Goal: Navigation & Orientation: Find specific page/section

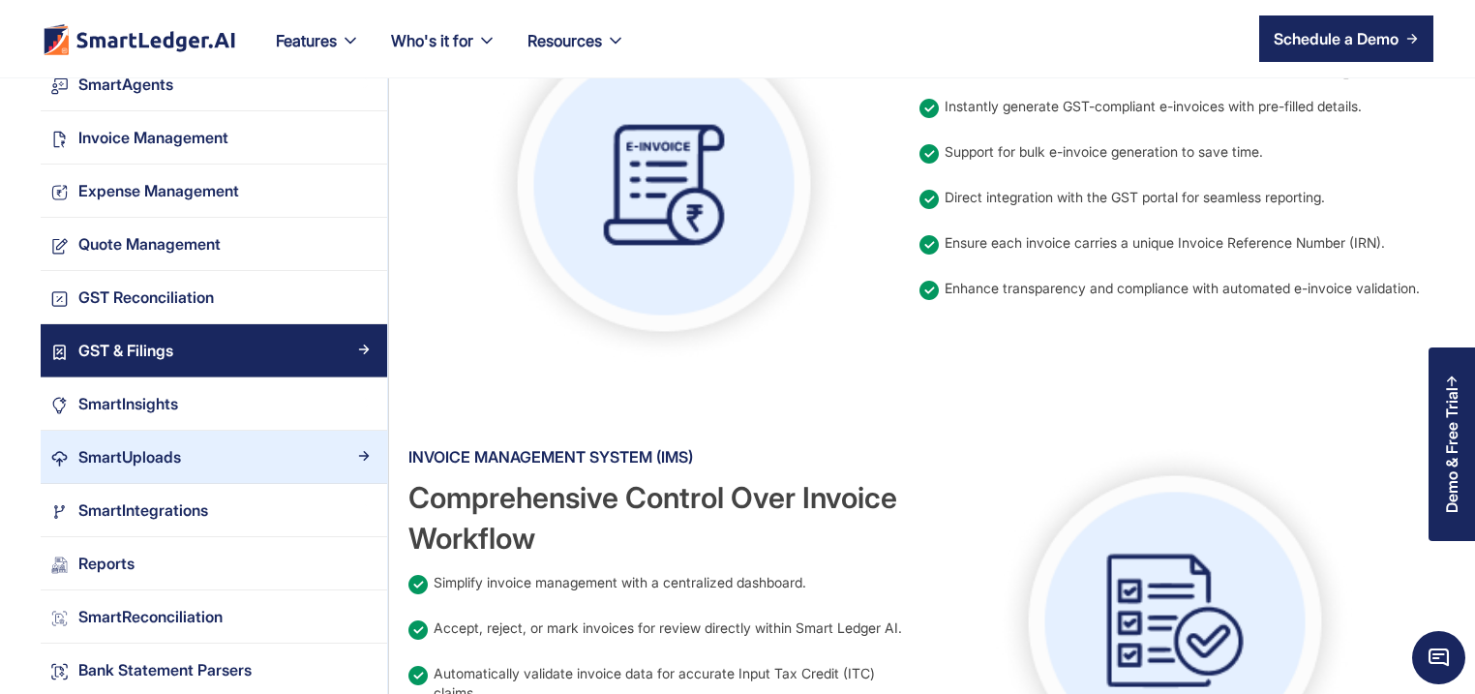
scroll to position [1859, 0]
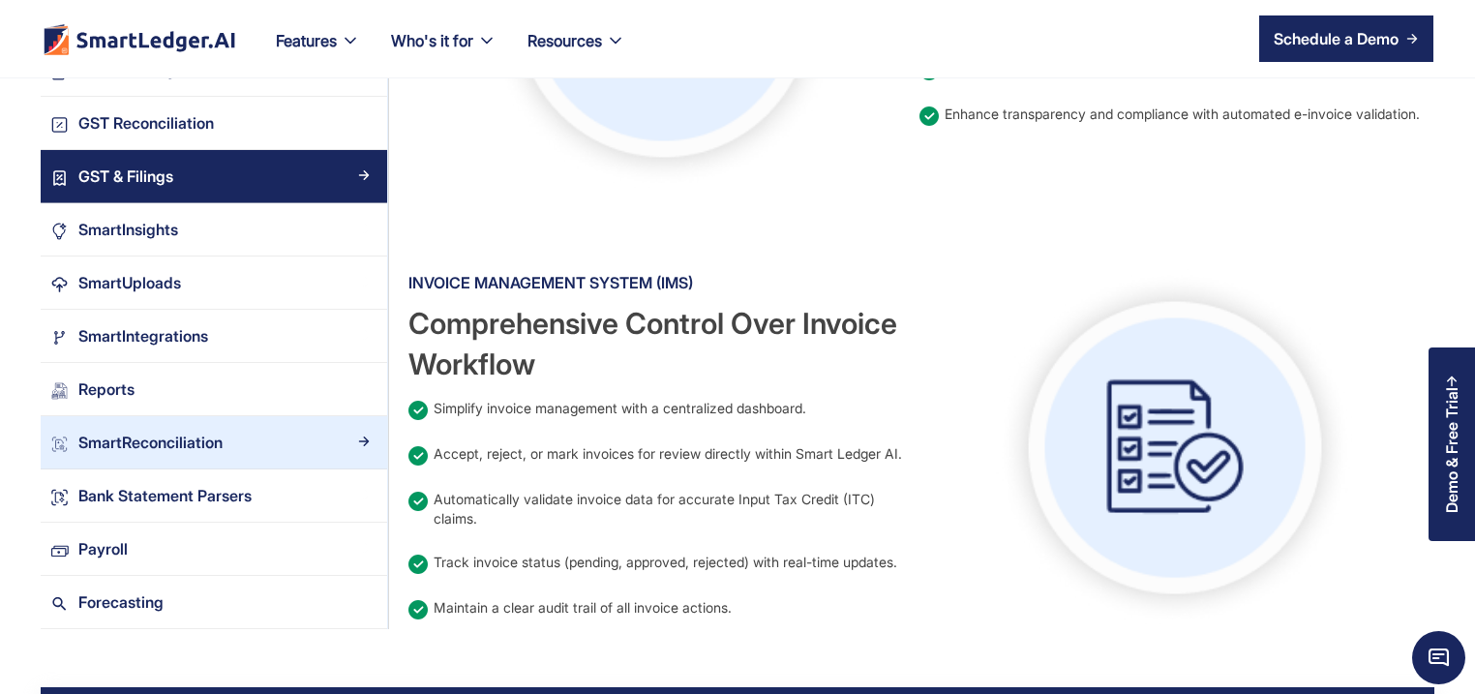
click at [167, 445] on div "SmartReconciliation" at bounding box center [150, 442] width 144 height 26
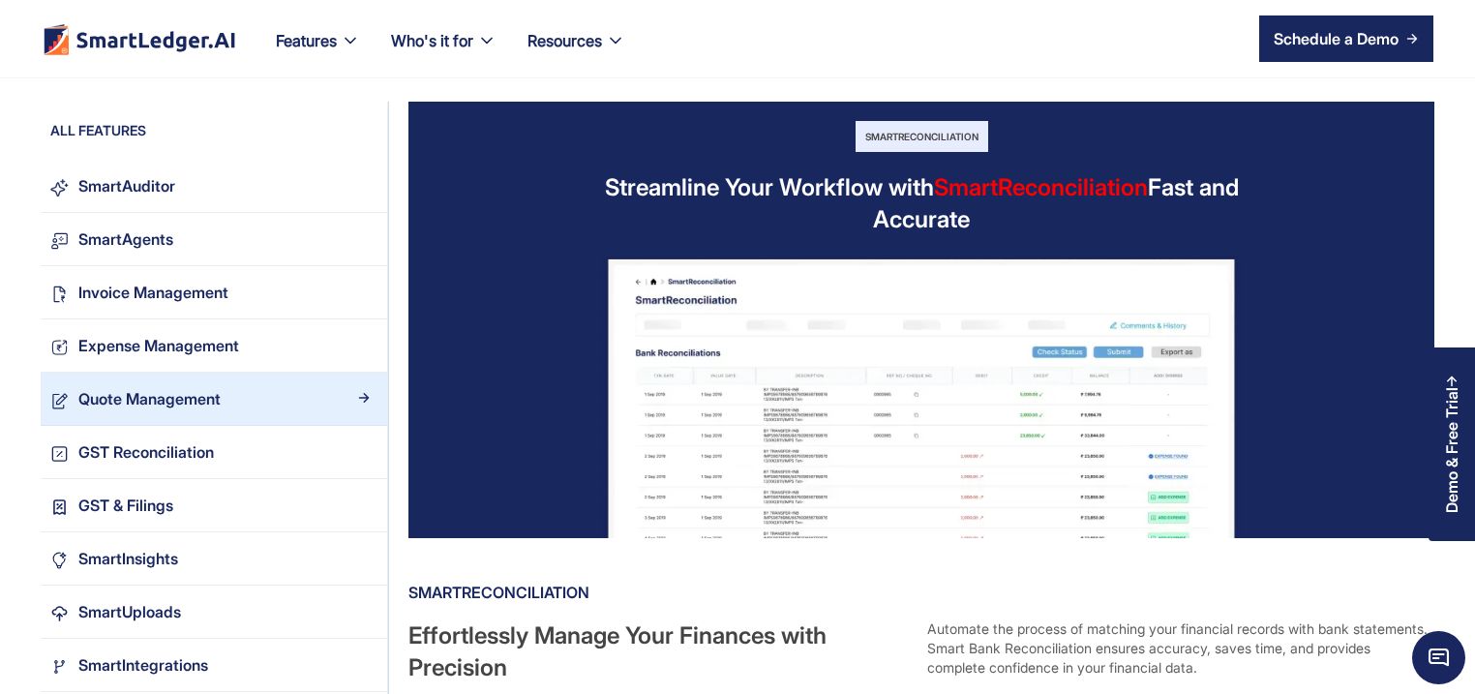
scroll to position [93, 0]
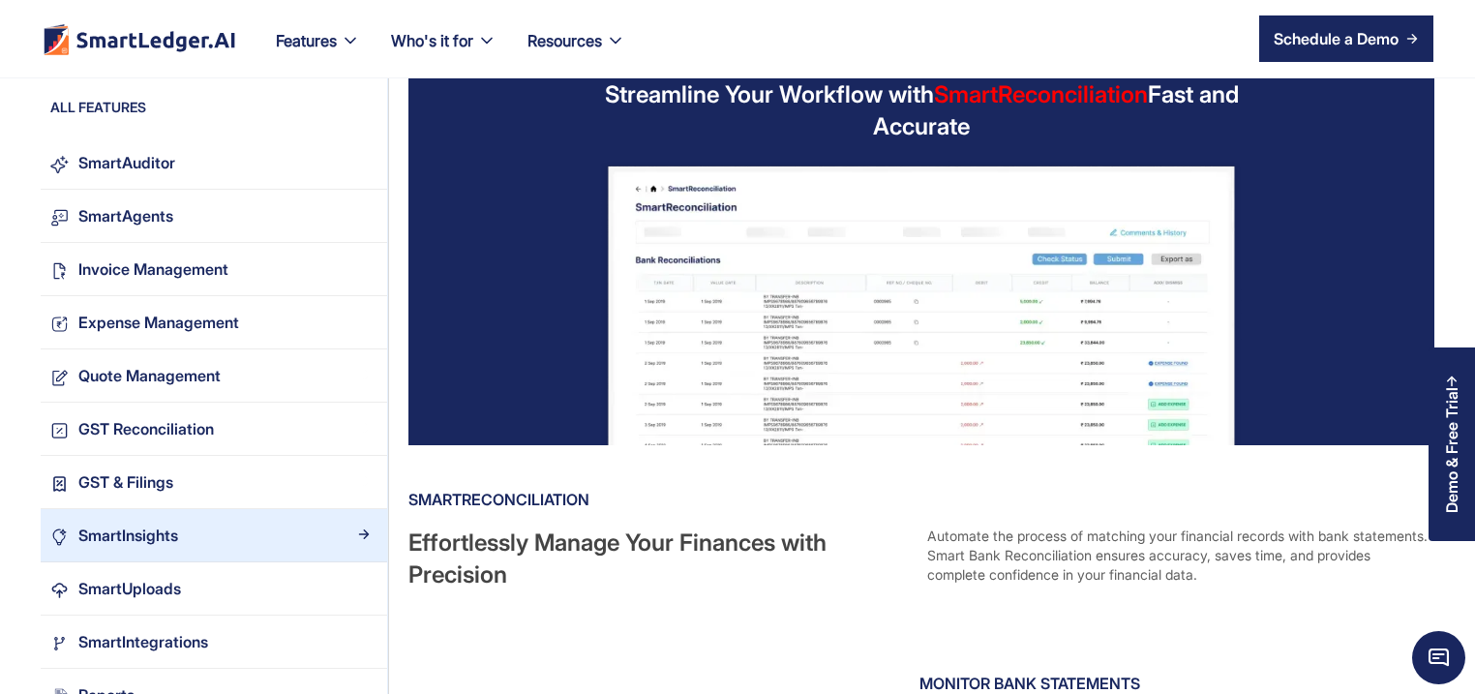
click at [155, 540] on div "SmartInsights" at bounding box center [128, 536] width 100 height 26
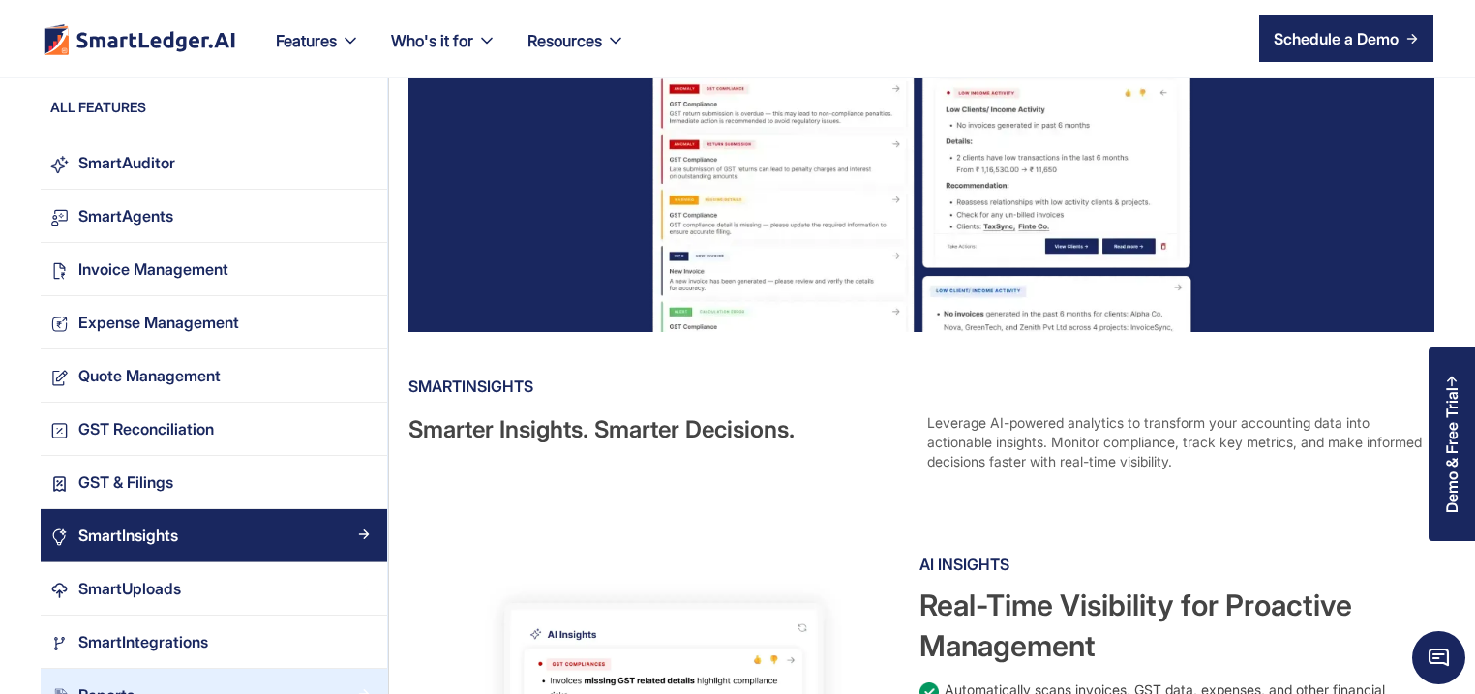
scroll to position [186, 0]
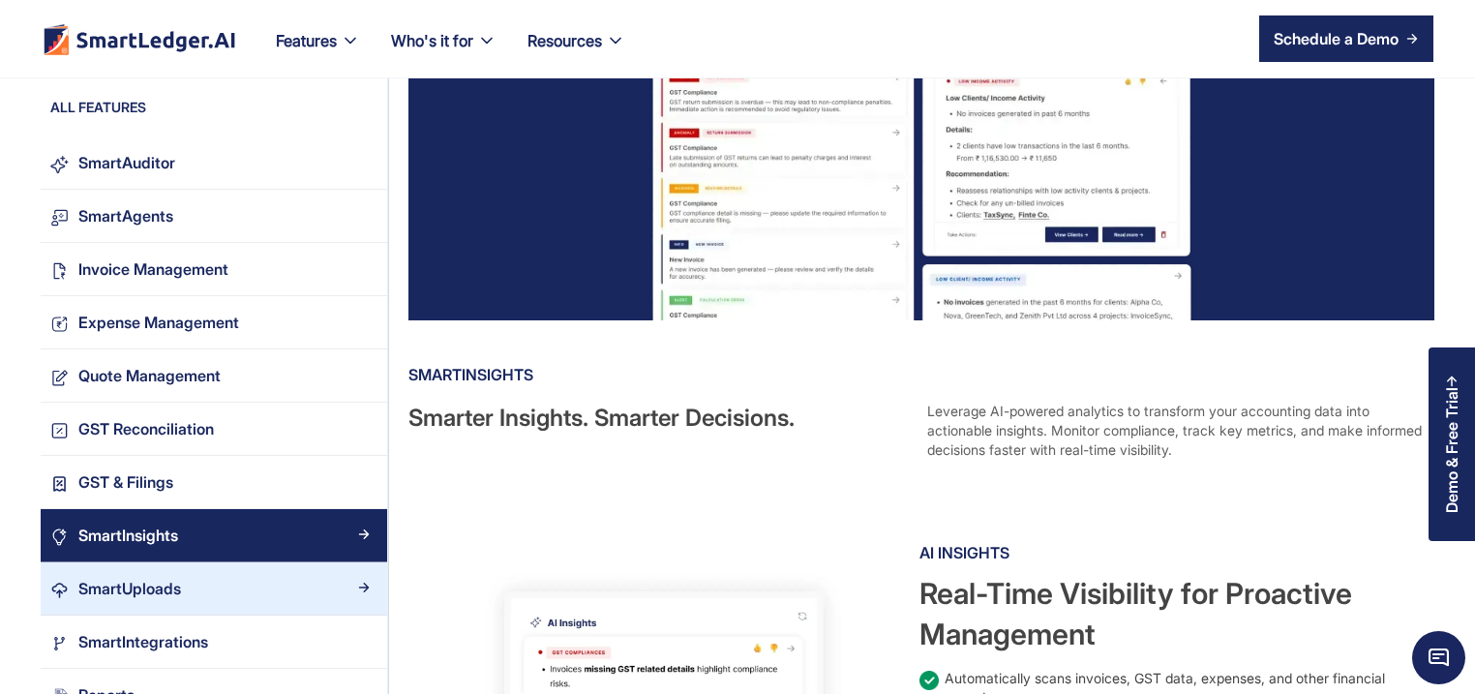
click at [225, 585] on div "SmartUploads" at bounding box center [223, 589] width 309 height 26
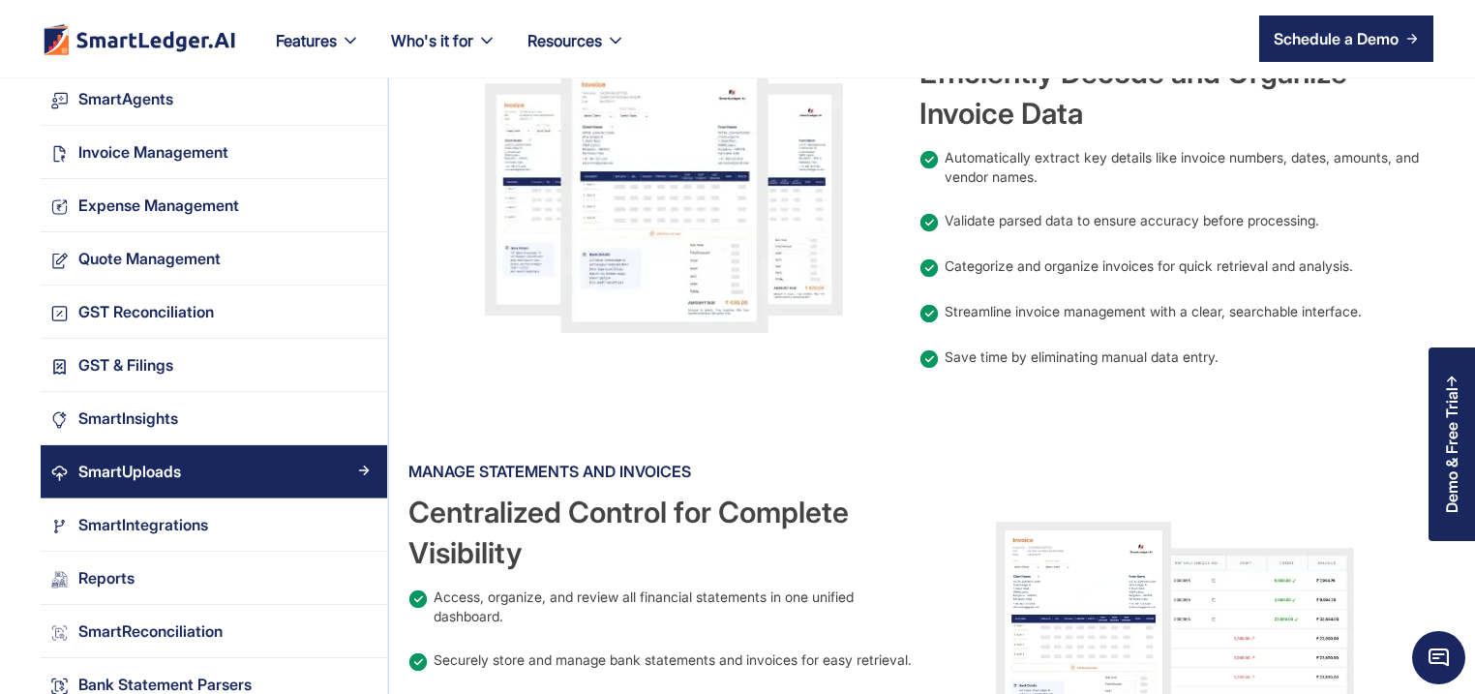
scroll to position [1766, 0]
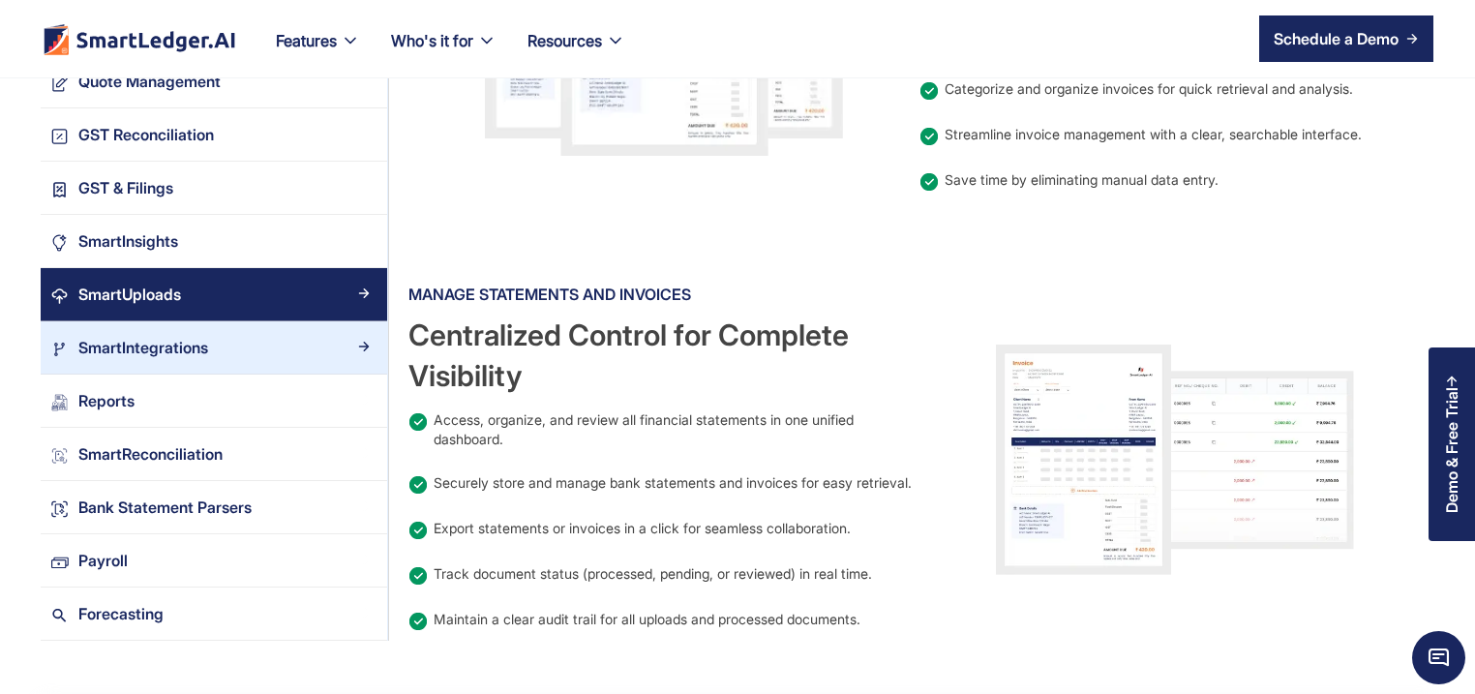
click at [187, 337] on div "SmartIntegrations" at bounding box center [143, 348] width 130 height 26
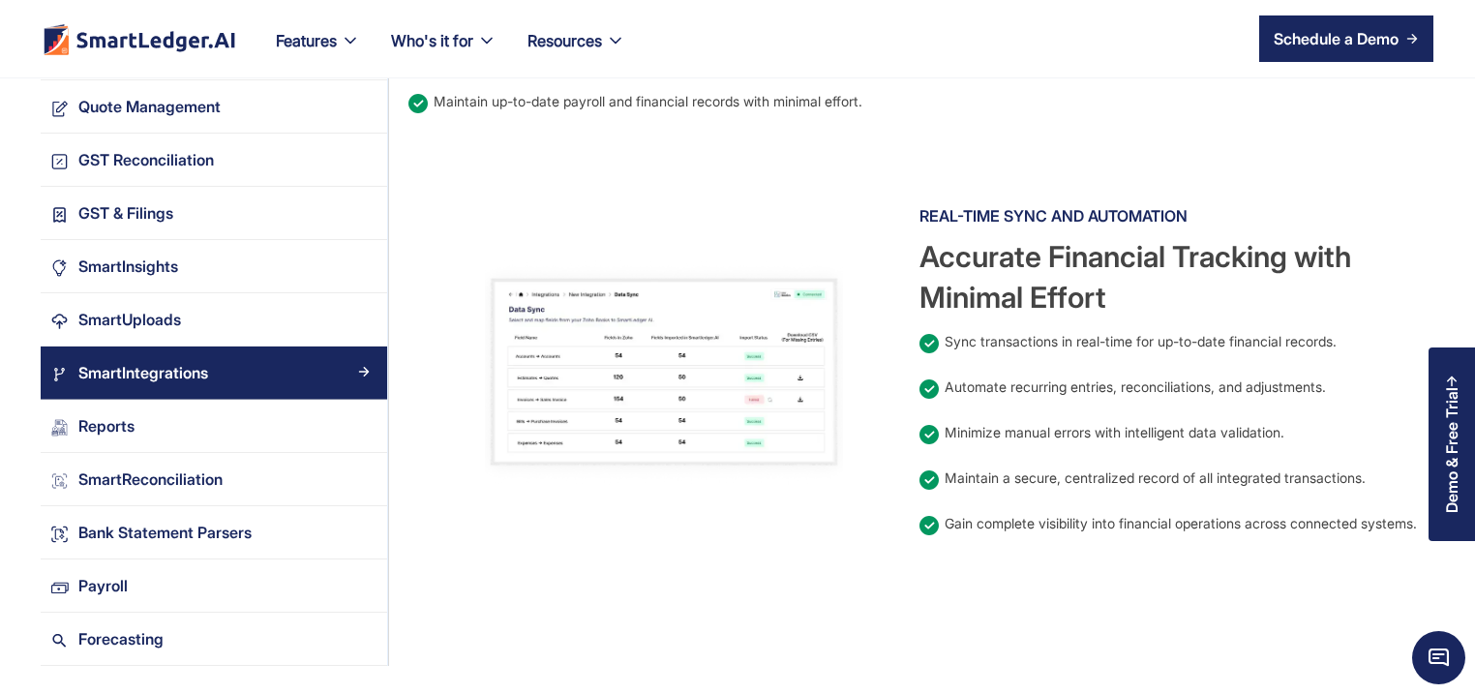
scroll to position [1580, 0]
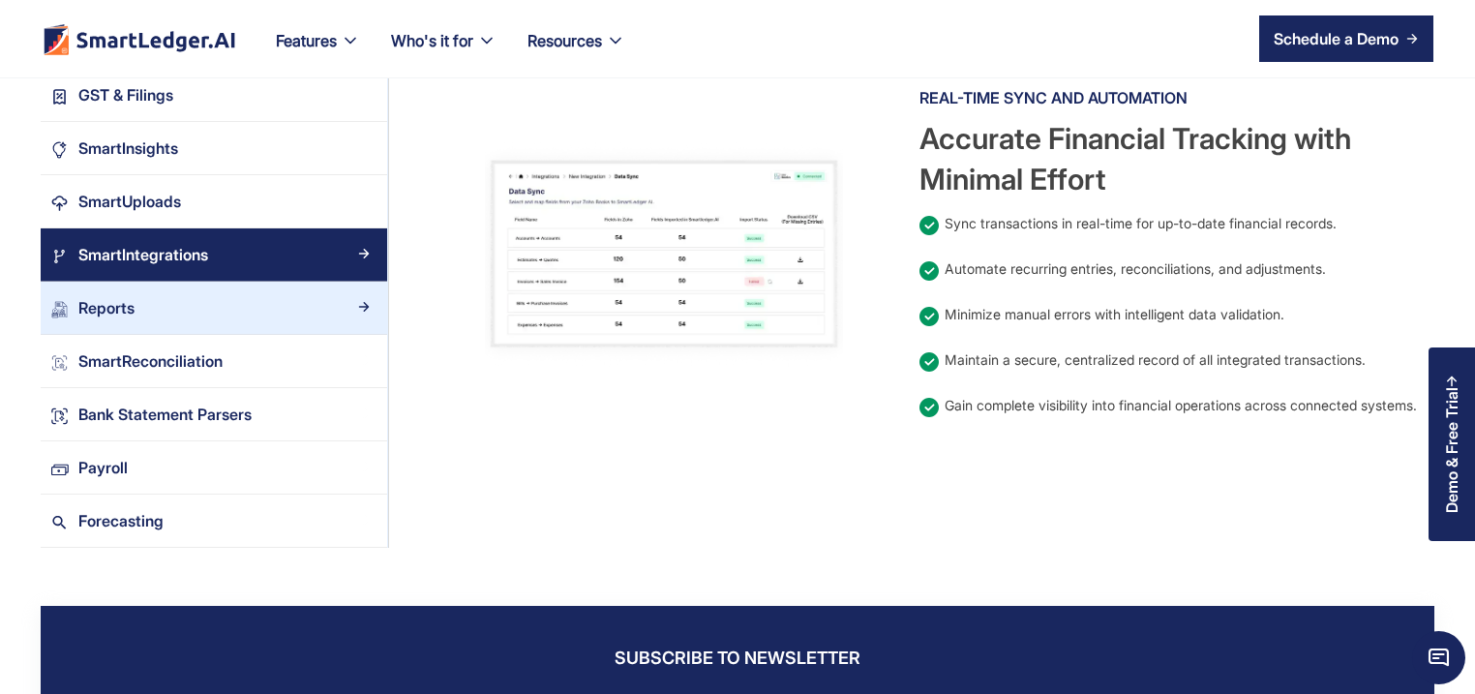
click at [232, 306] on div "Reports" at bounding box center [223, 307] width 309 height 26
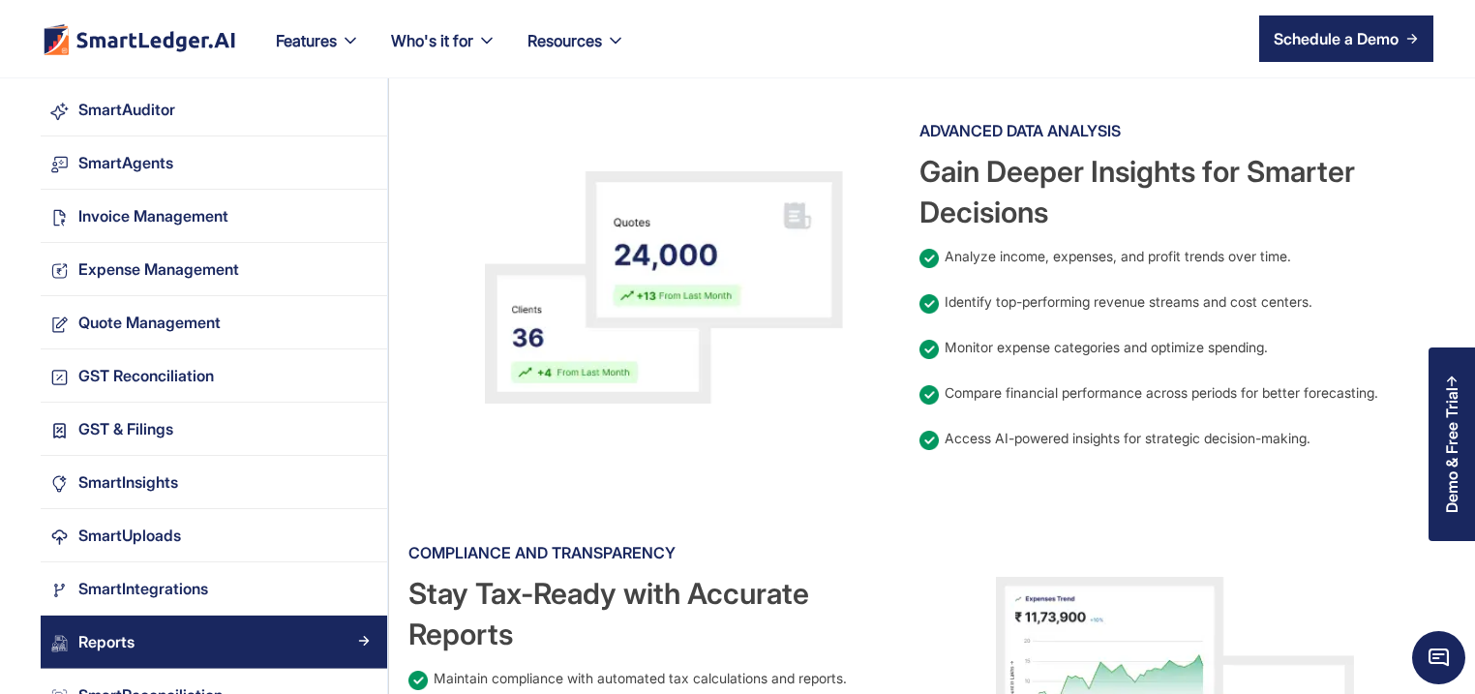
scroll to position [1673, 0]
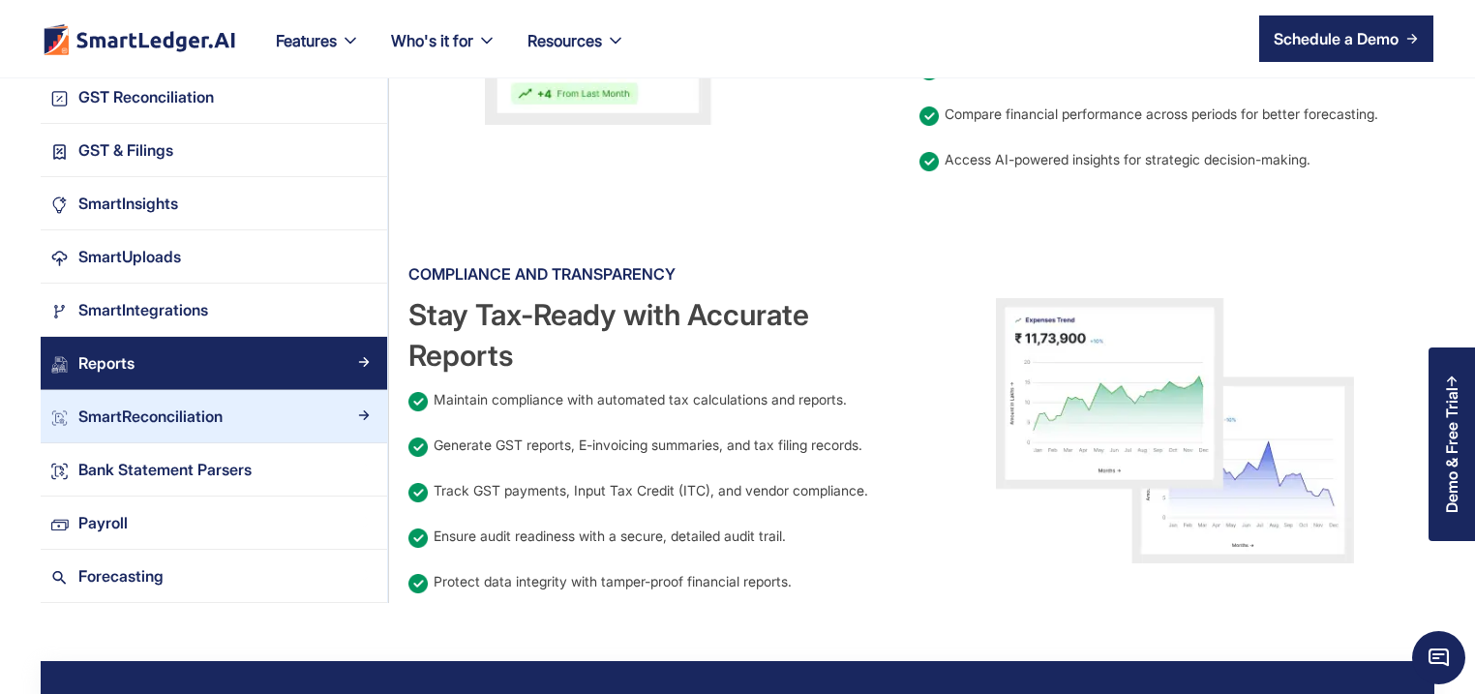
click at [169, 440] on link "SmartReconciliation" at bounding box center [214, 416] width 347 height 53
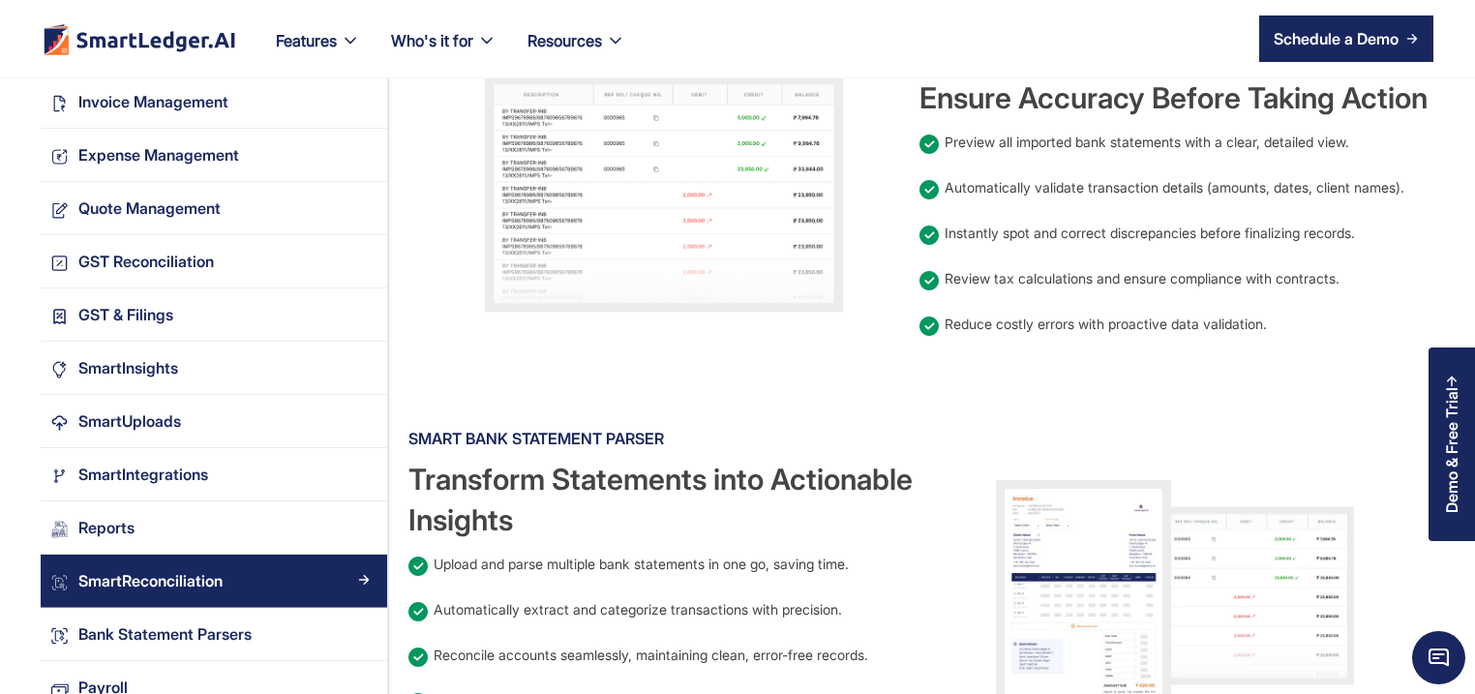
scroll to position [1766, 0]
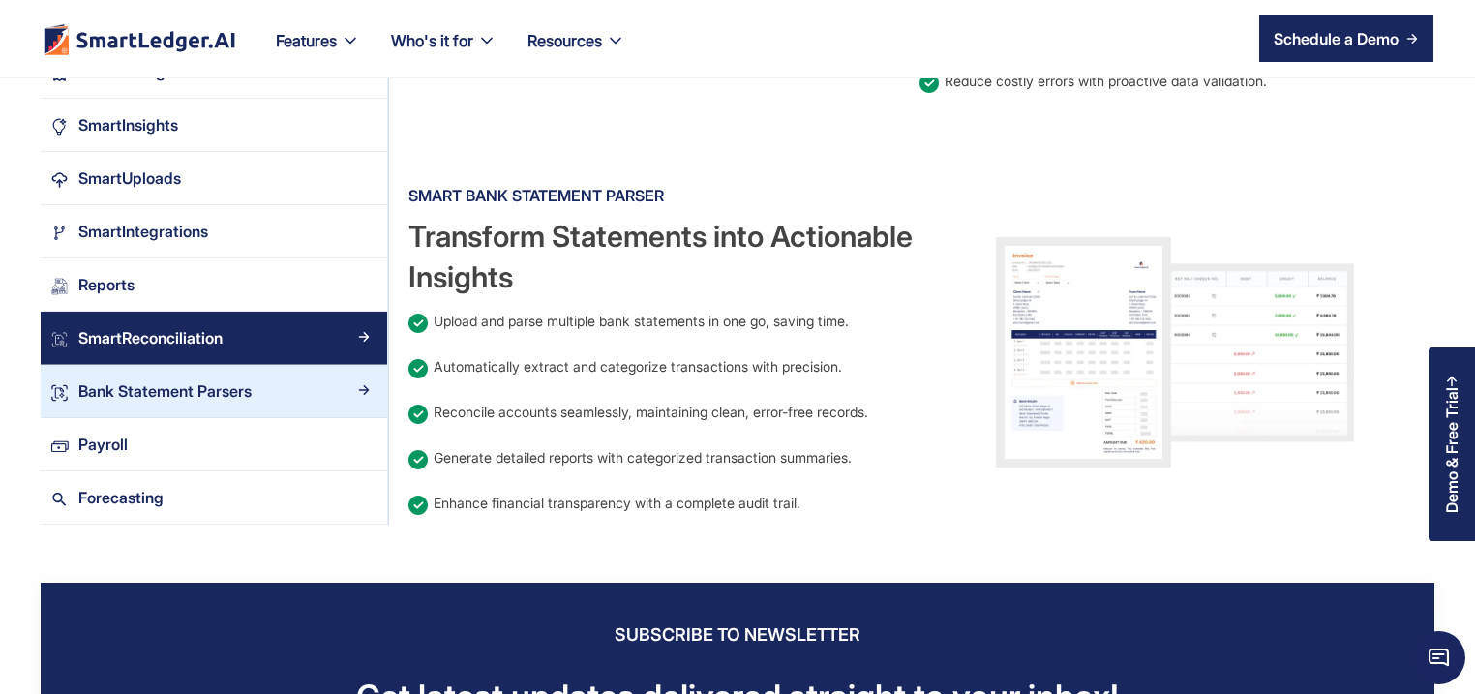
click at [170, 393] on div "Bank Statement Parsers" at bounding box center [164, 392] width 173 height 26
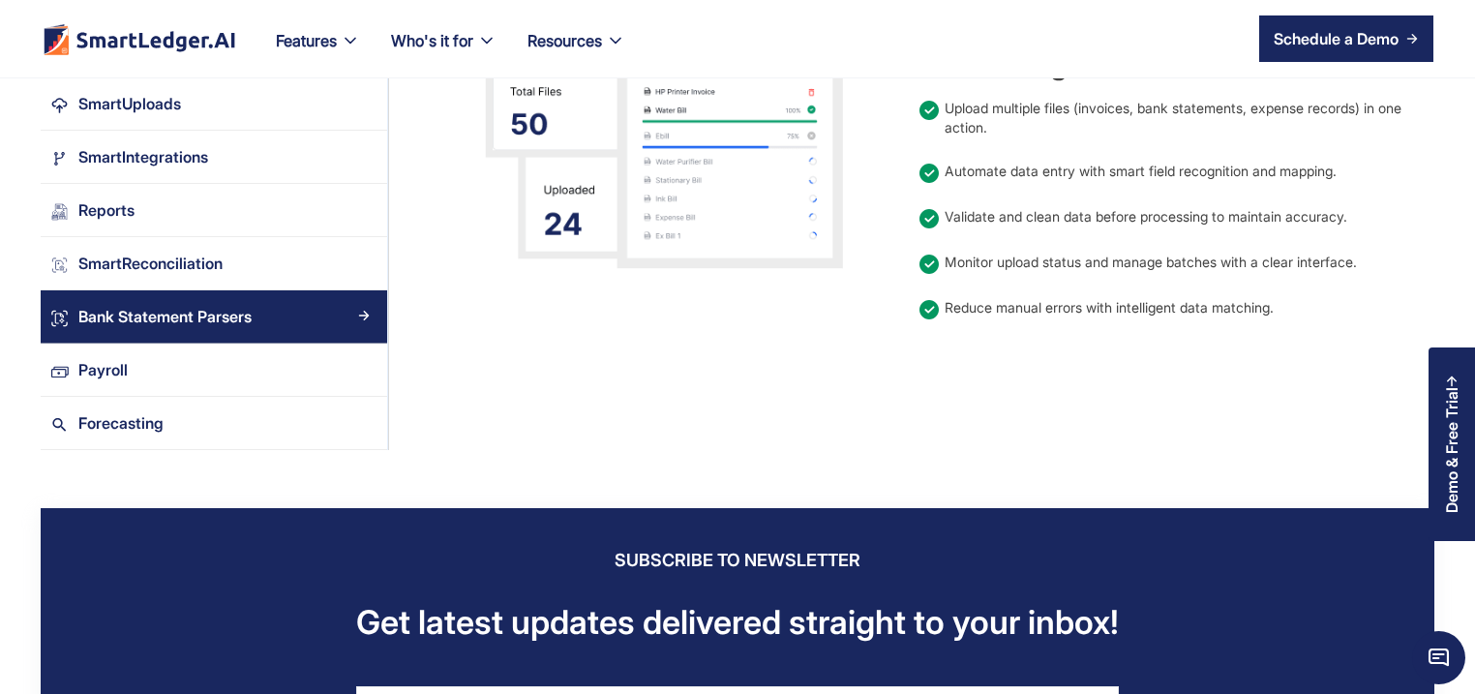
scroll to position [1766, 0]
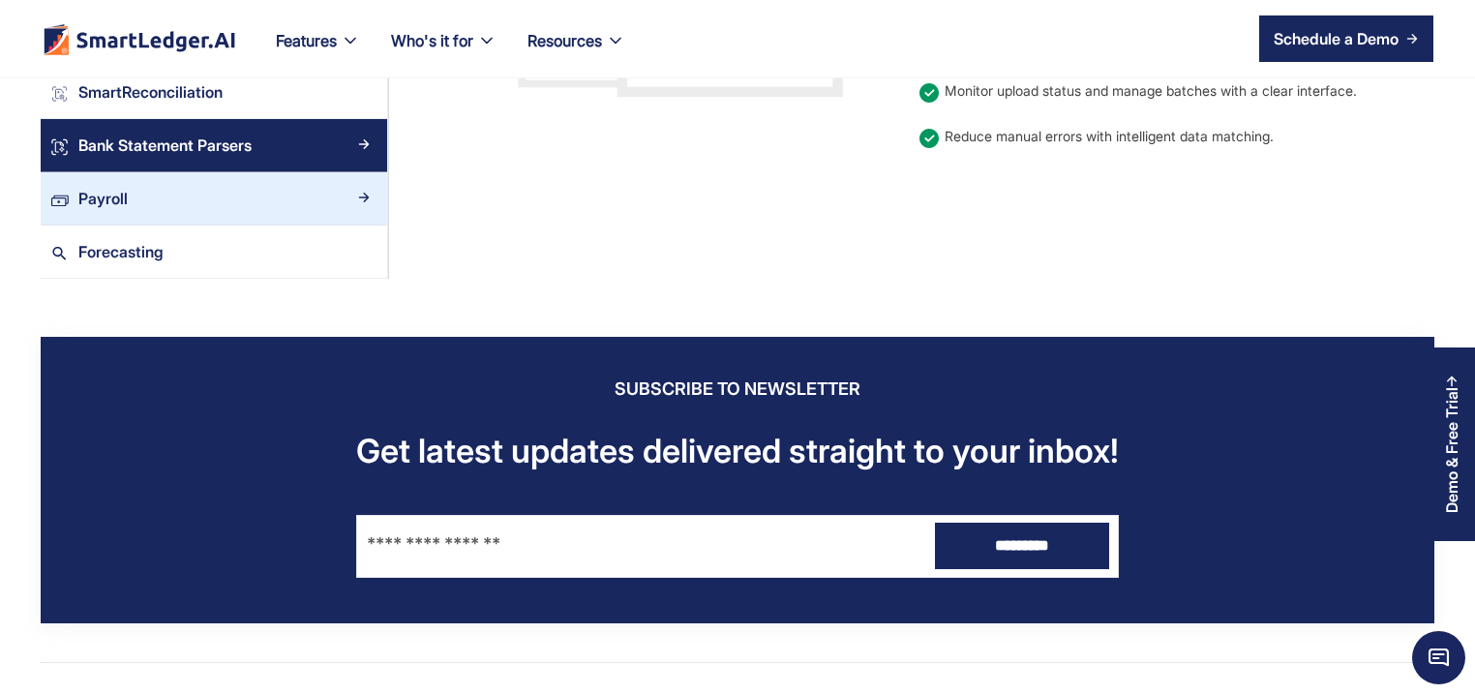
click at [97, 192] on div "Payroll" at bounding box center [102, 199] width 49 height 26
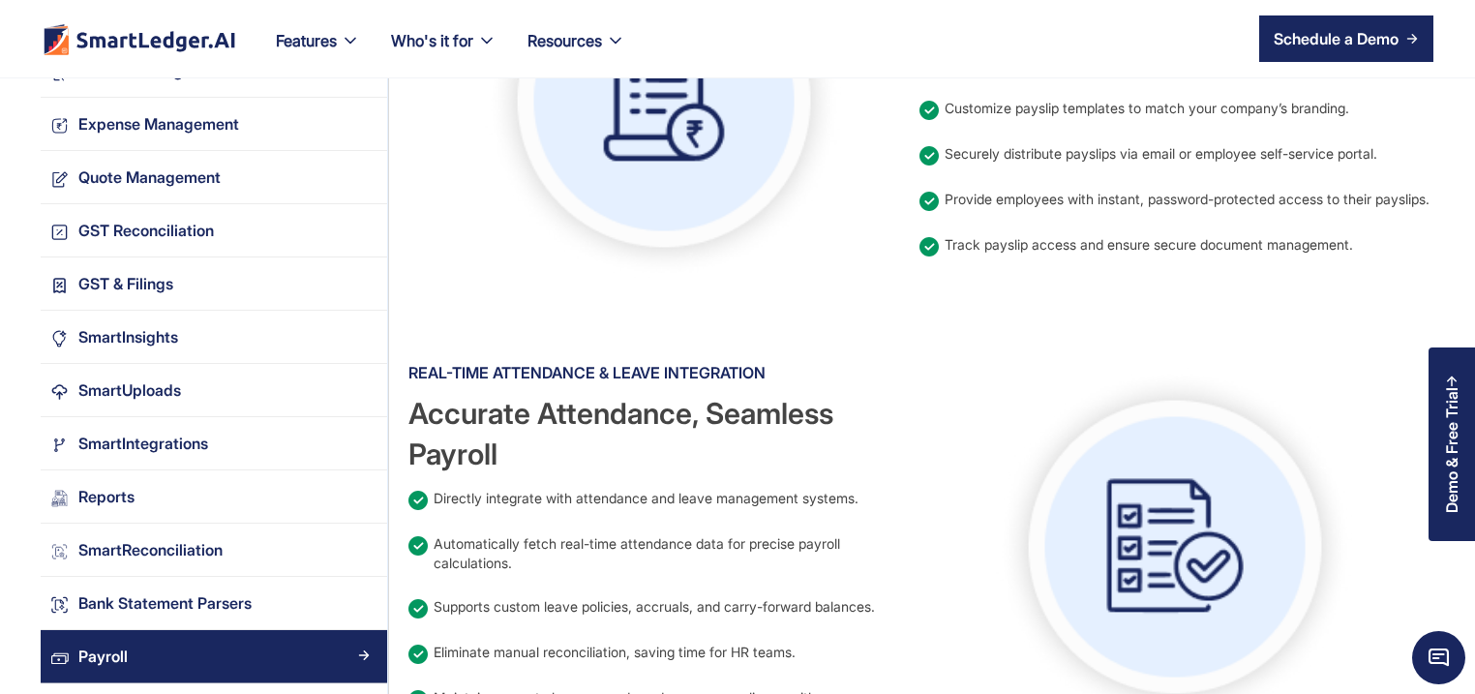
scroll to position [2045, 0]
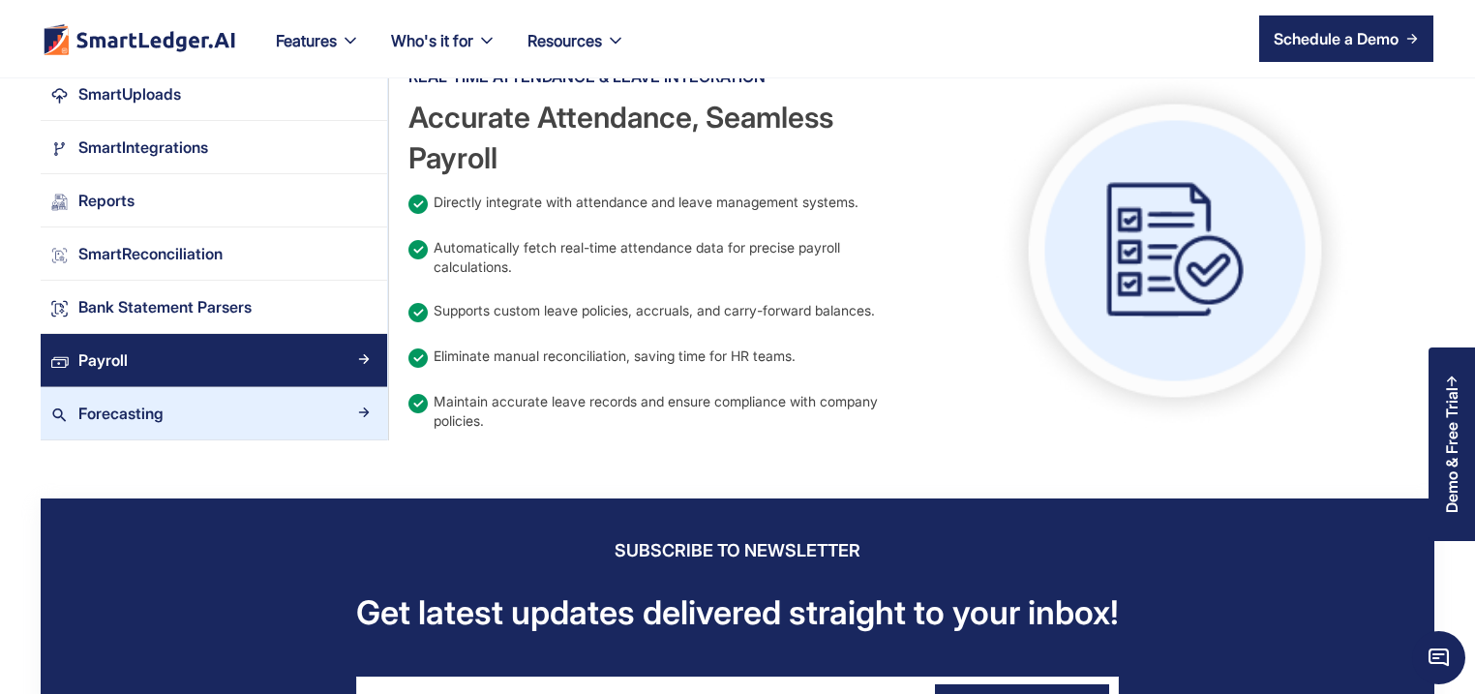
click at [141, 387] on link "Forecasting" at bounding box center [214, 413] width 347 height 53
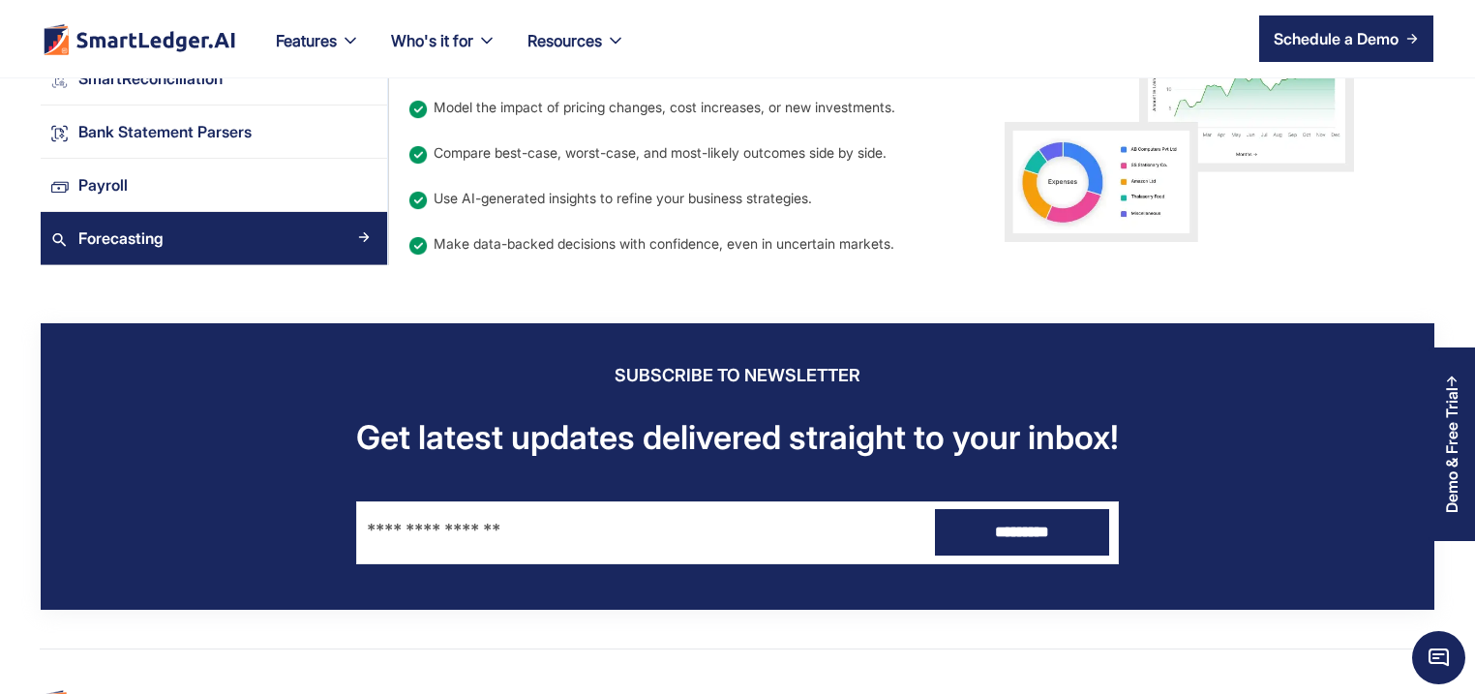
scroll to position [1952, 0]
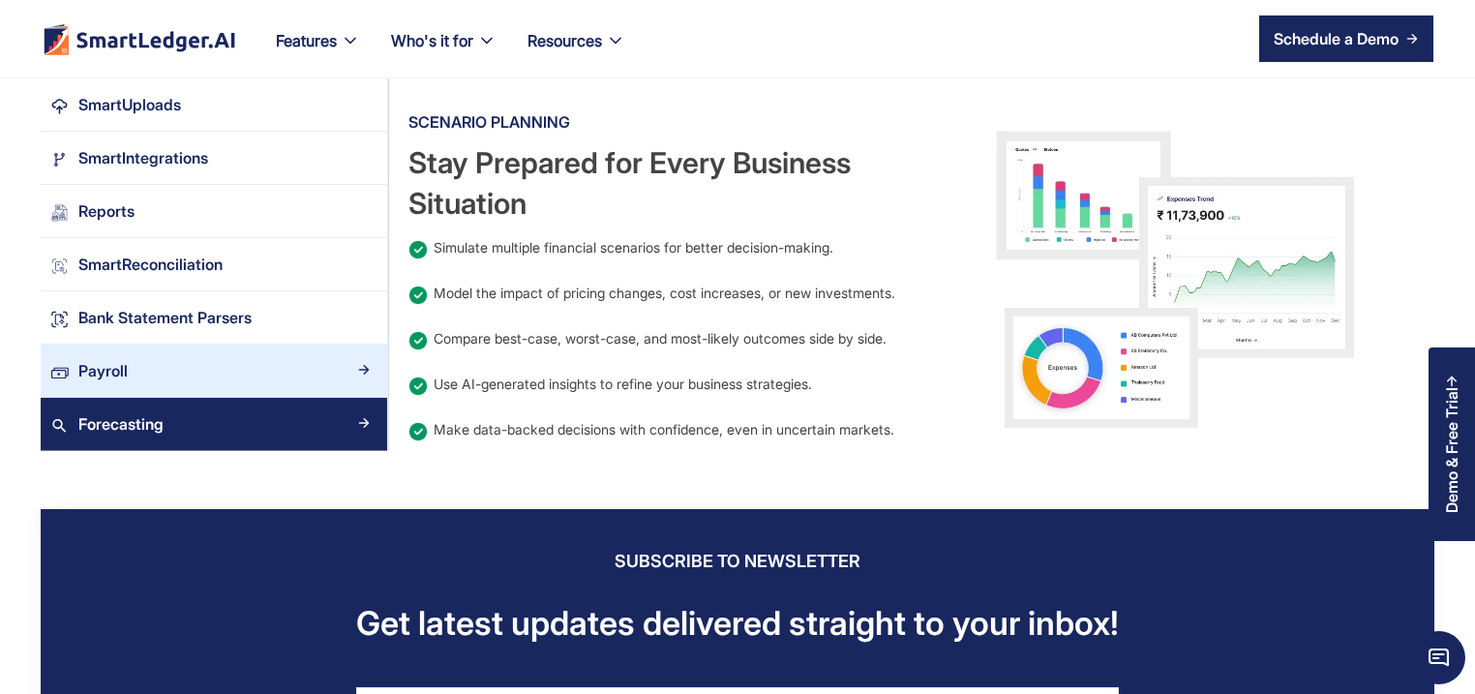
click at [176, 359] on div "Payroll" at bounding box center [223, 371] width 309 height 26
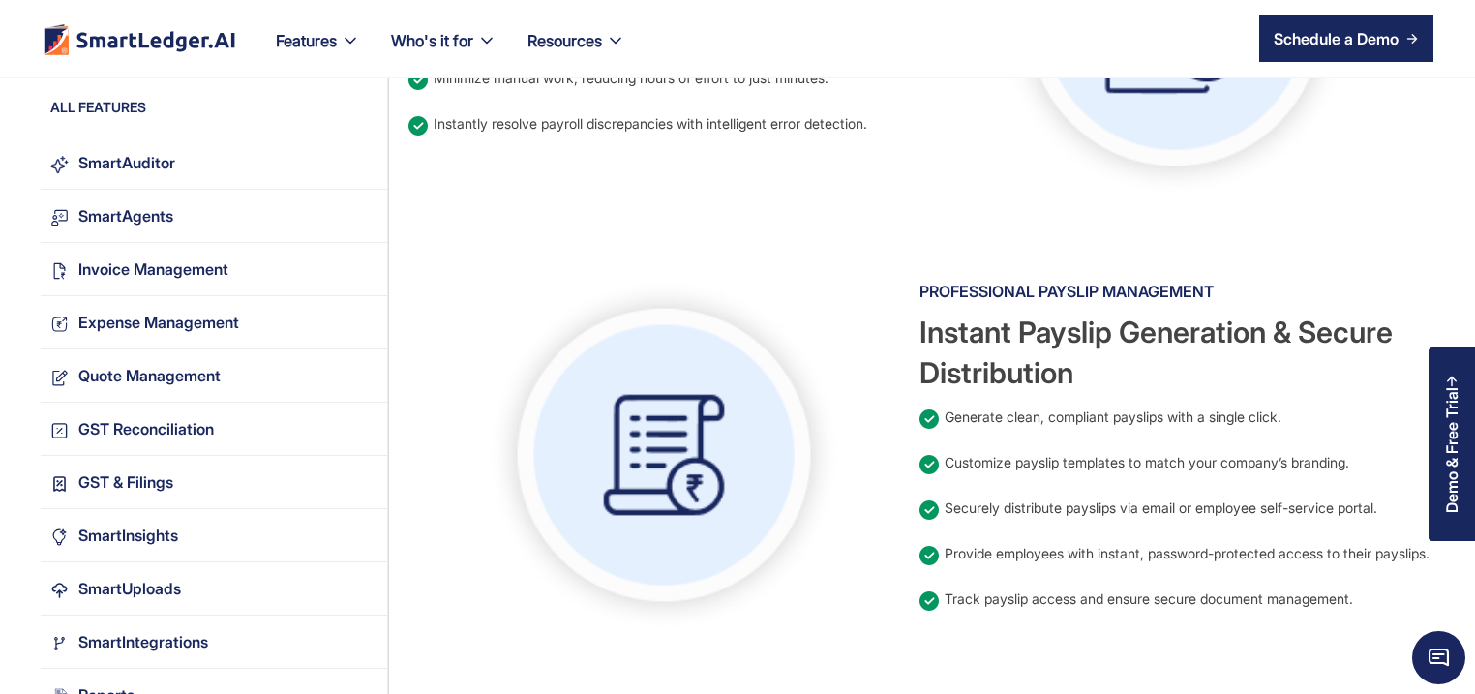
scroll to position [1673, 0]
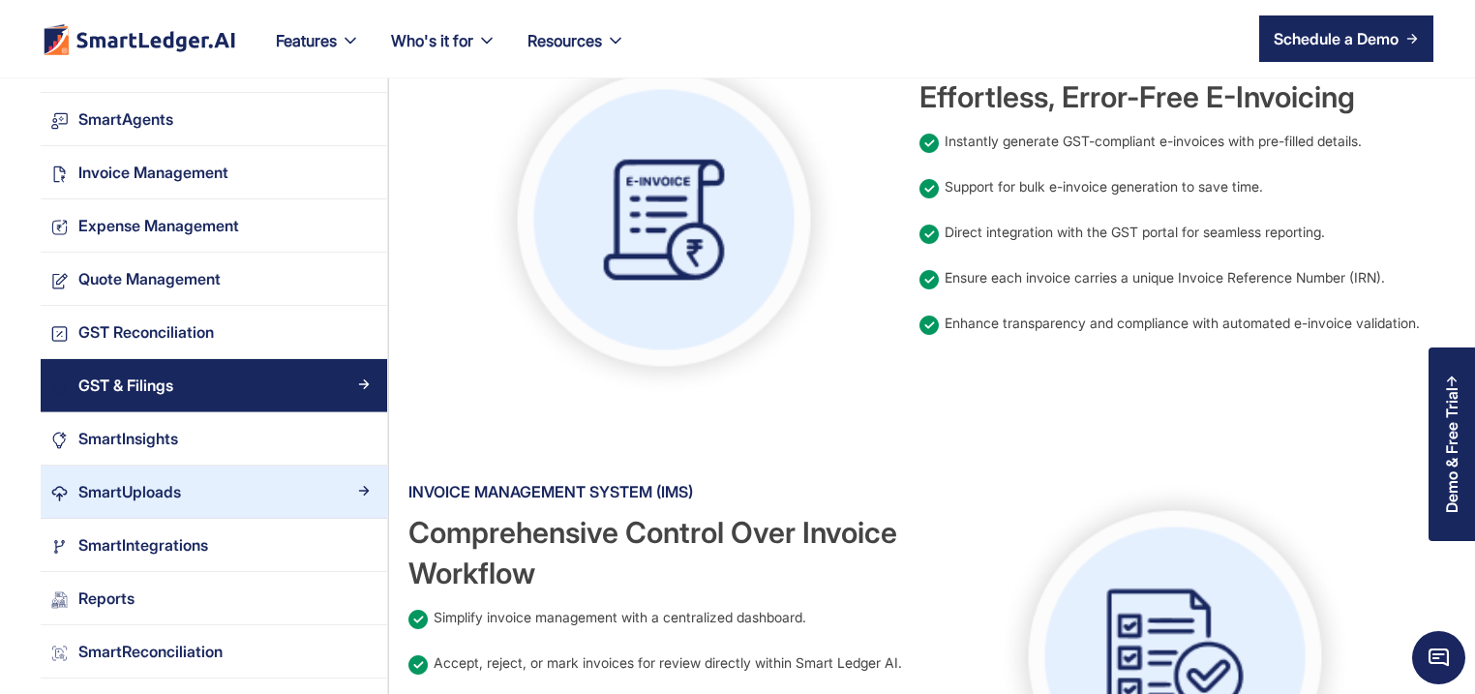
scroll to position [1766, 0]
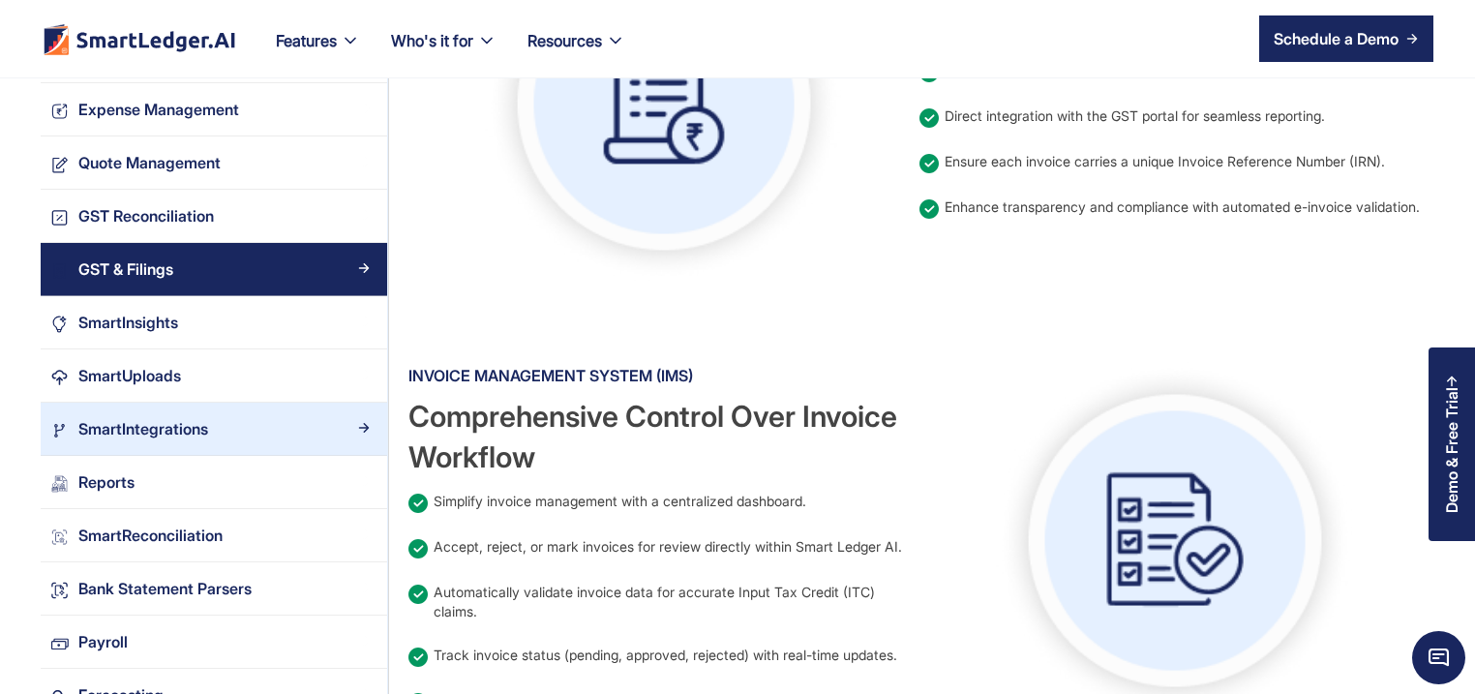
click at [199, 427] on div "SmartIntegrations" at bounding box center [143, 428] width 130 height 26
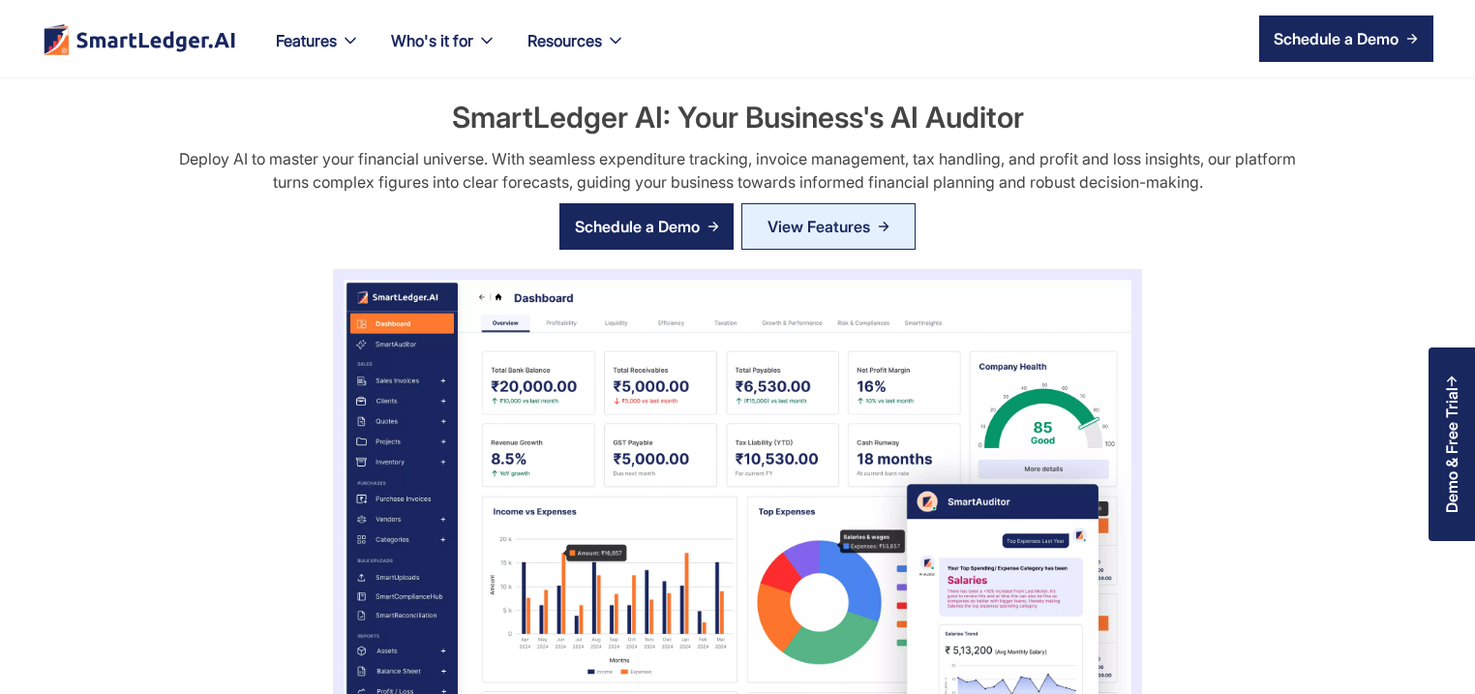
scroll to position [1115, 0]
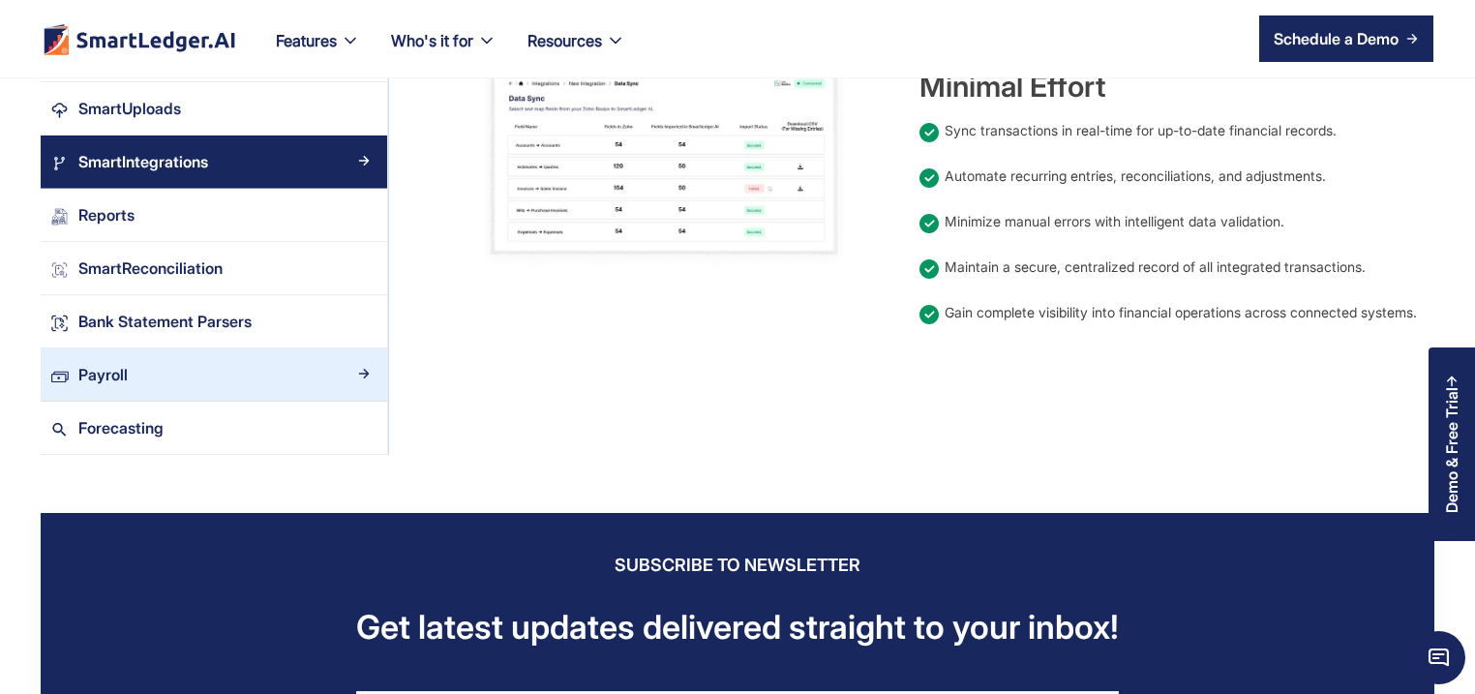
scroll to position [1487, 0]
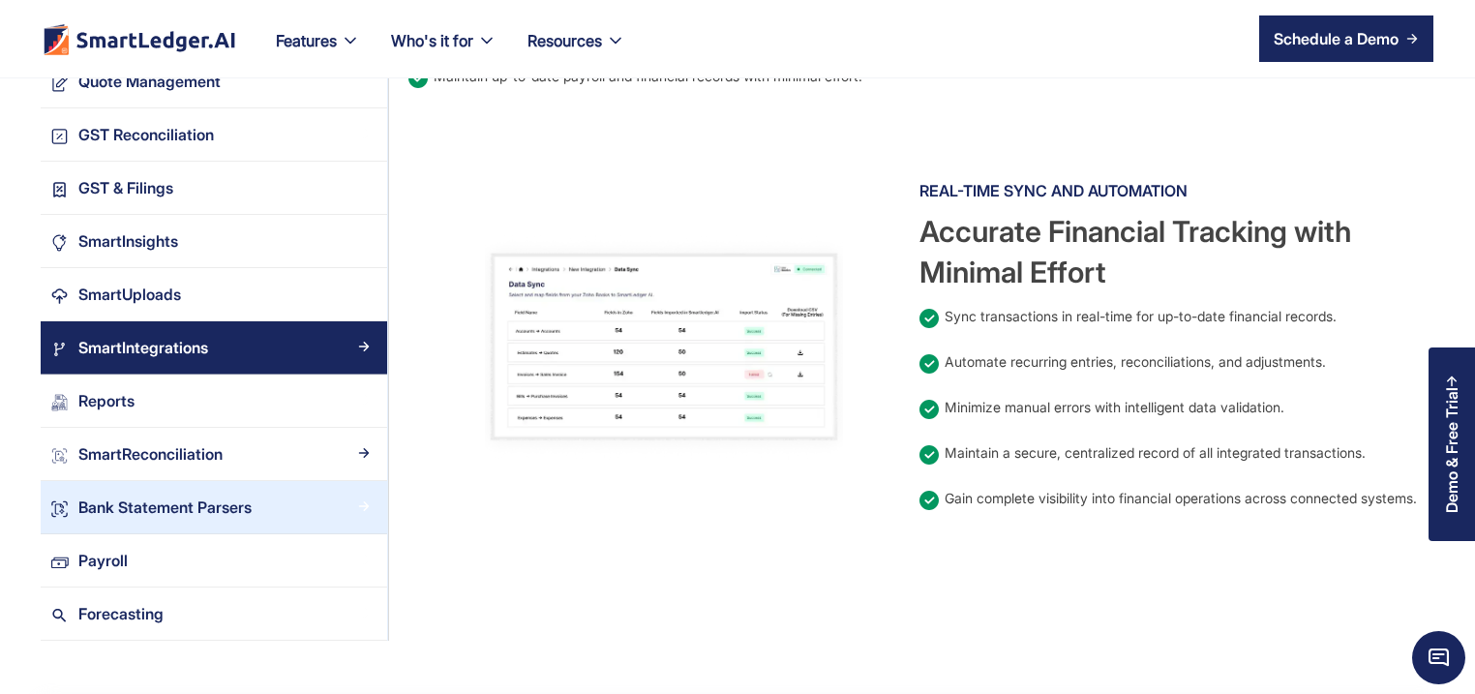
click at [225, 507] on div "Bank Statement Parsers" at bounding box center [164, 507] width 173 height 26
